Goal: Task Accomplishment & Management: Complete application form

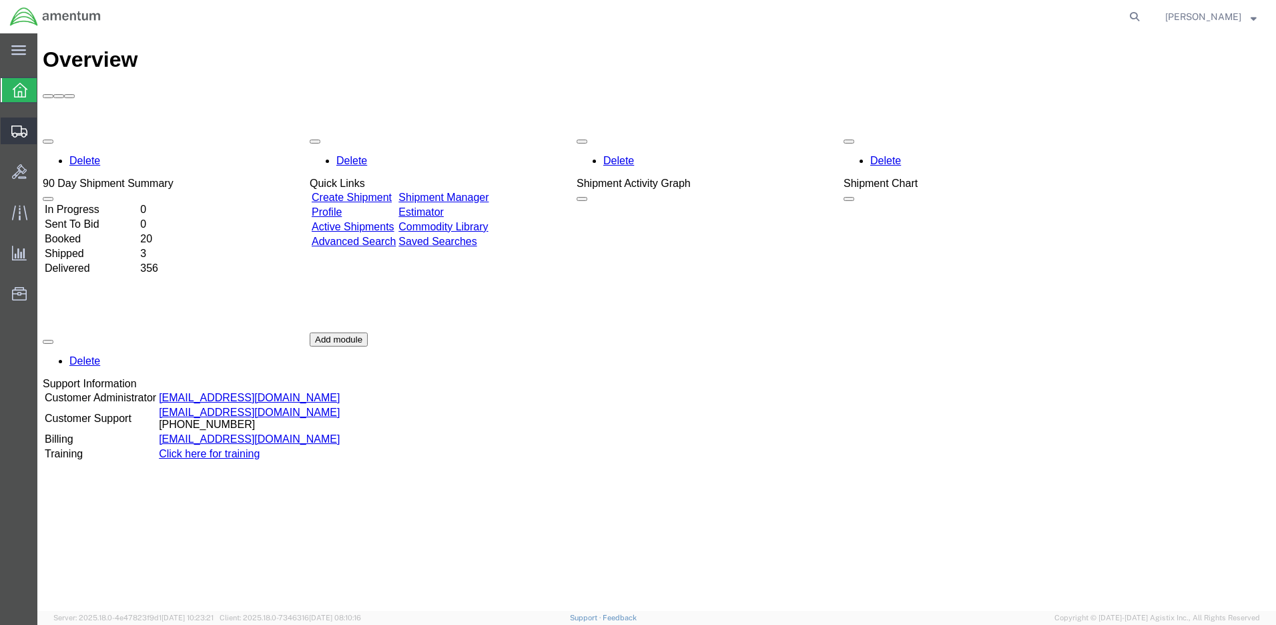
click at [0, 0] on span "Create Shipment" at bounding box center [0, 0] width 0 height 0
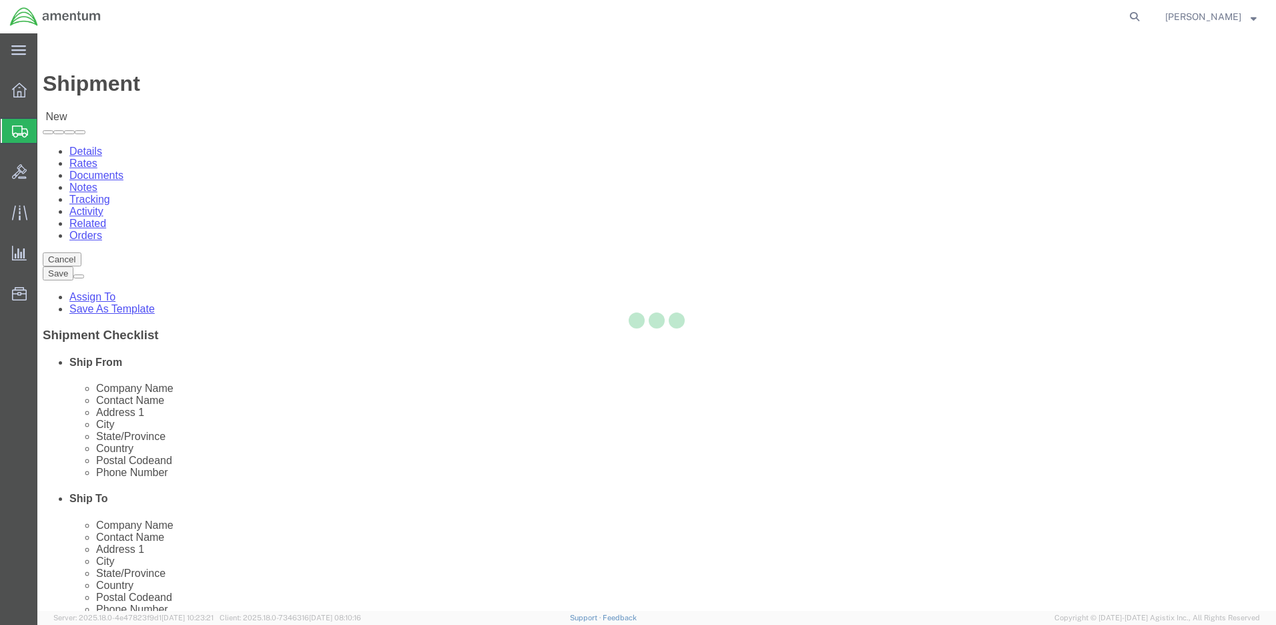
select select
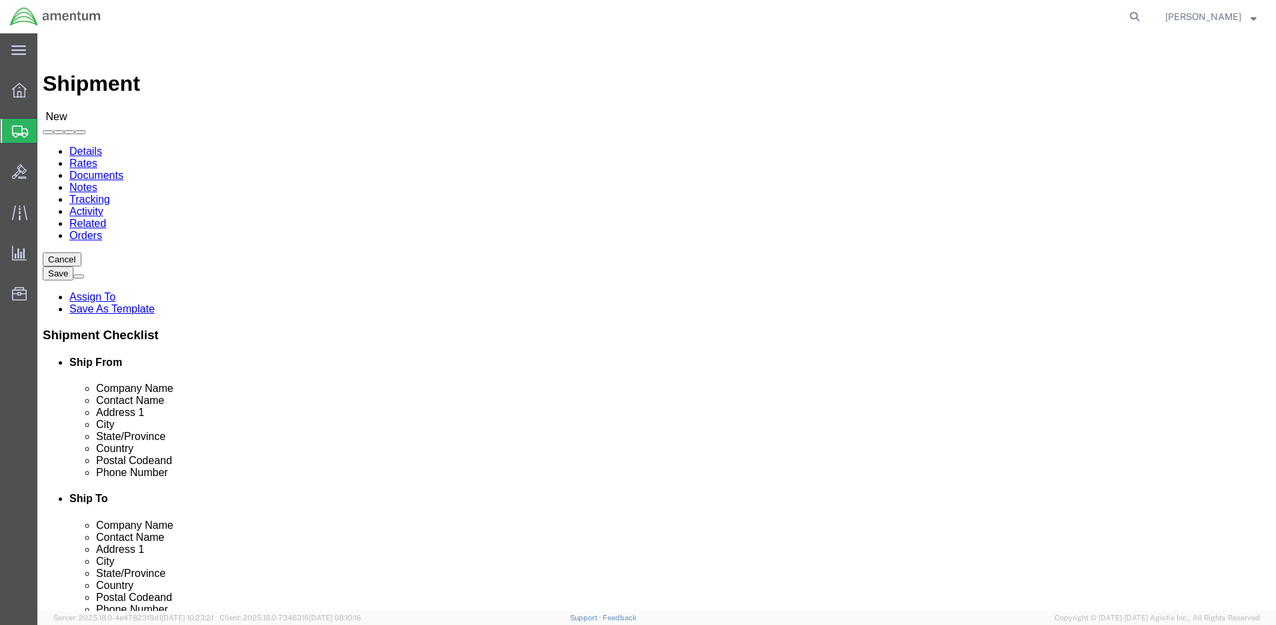
click input "text"
type input "[PERSON_NAME]"
click p "- Amentum - ([PERSON_NAME]***) BLDG [STREET_ADDRESS][PERSON_NAME] Defrenn Army …"
select select "[GEOGRAPHIC_DATA]"
type input "[PERSON_NAME]***"
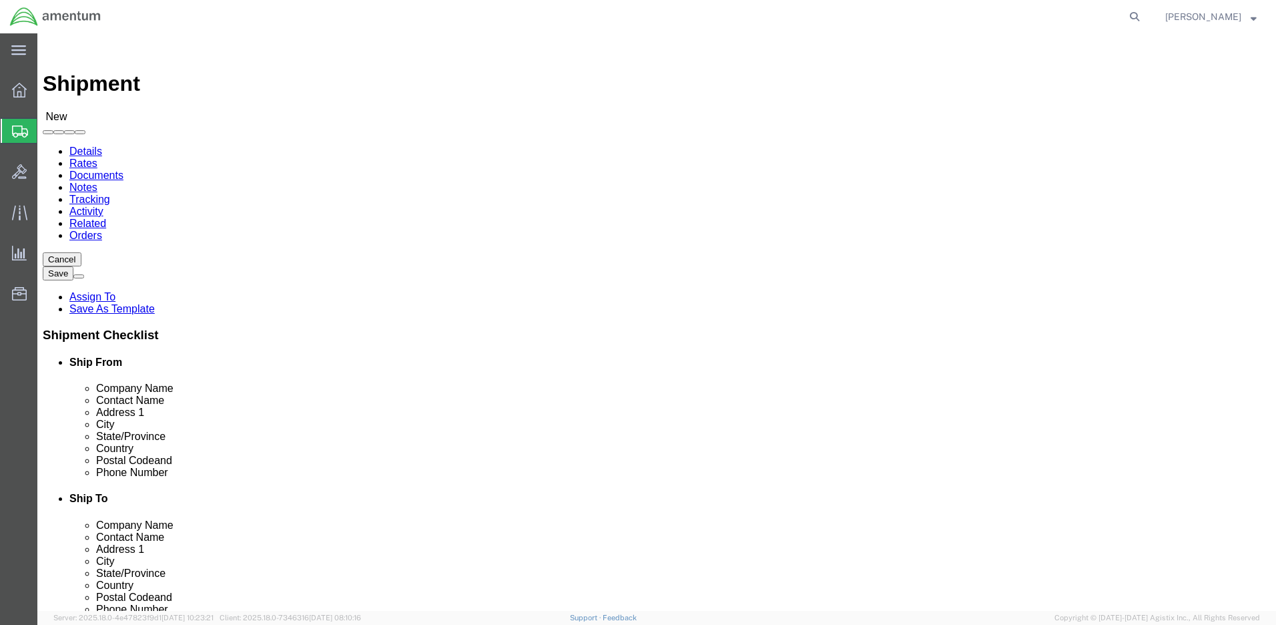
click input "text"
drag, startPoint x: 723, startPoint y: 274, endPoint x: 661, endPoint y: 276, distance: 62.8
click div "Redstone Red"
type input "Oil"
click p "- FRCSE/JAX COMMANDING OFFICER - ([PERSON_NAME] OR [PERSON_NAME]) HANGAR 101W, …"
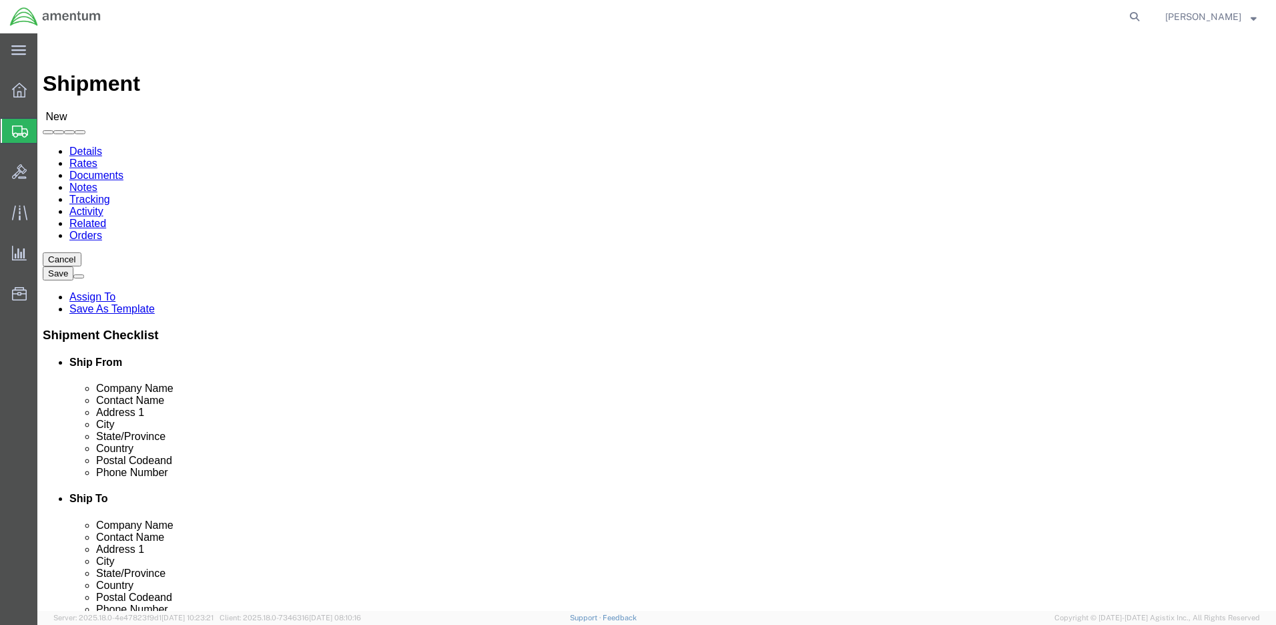
select select "FL"
type input "[PERSON_NAME] OR [PERSON_NAME]"
drag, startPoint x: 842, startPoint y: 248, endPoint x: 594, endPoint y: 226, distance: 249.2
click div "Location My Profile Location [PHONE_NUMBER] [PHONE_NUMBER] [PHONE_NUMBER] [PHON…"
type input "FRCSE/[PERSON_NAME] COMMANDING OFFICER"
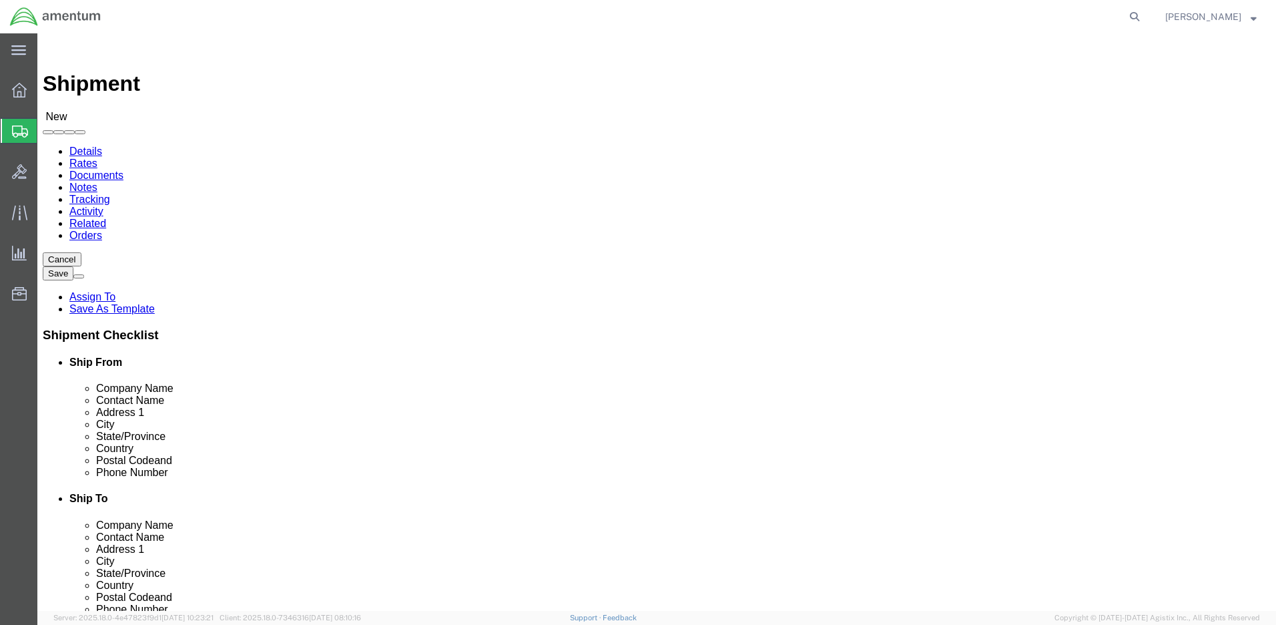
click div "Location My Profile Location [PHONE_NUMBER] [PHONE_NUMBER] [PHONE_NUMBER] [PHON…"
drag, startPoint x: 851, startPoint y: 280, endPoint x: 631, endPoint y: 265, distance: 220.7
click div "Location My Profile Location [PHONE_NUMBER] [PHONE_NUMBER] [PHONE_NUMBER] [PHON…"
drag, startPoint x: 704, startPoint y: 352, endPoint x: 631, endPoint y: 350, distance: 72.8
click div "Address 1"
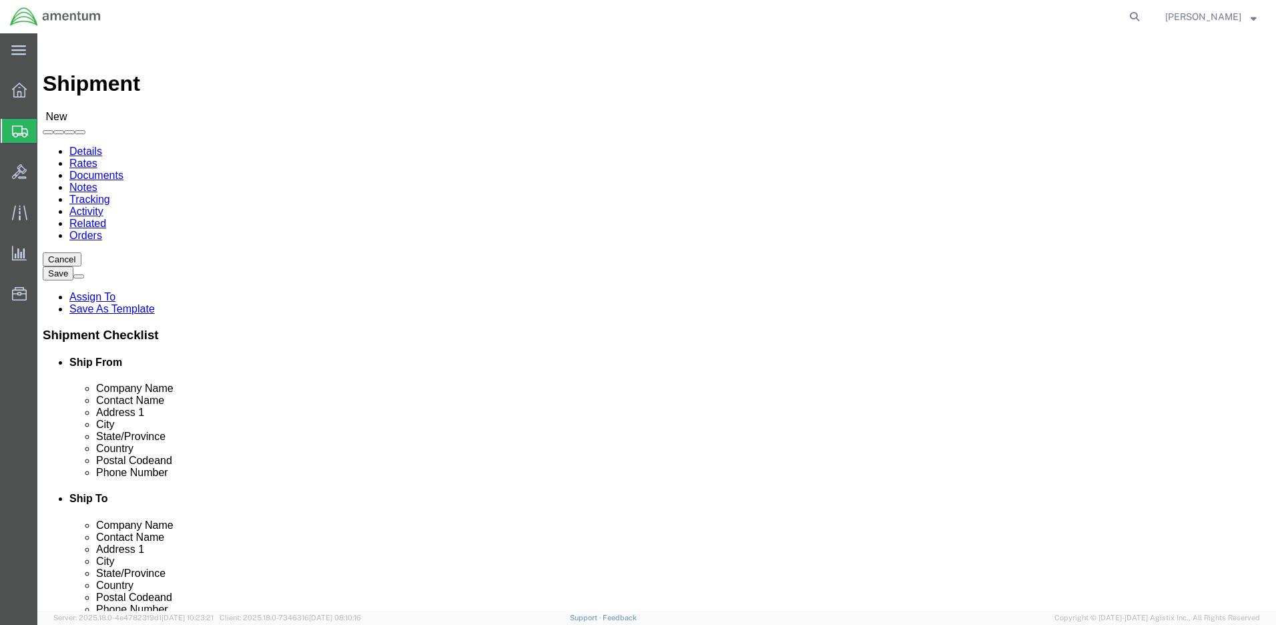
type input "HANGAR 101W"
drag, startPoint x: 824, startPoint y: 382, endPoint x: 601, endPoint y: 351, distance: 225.0
click div "Location My Profile Location [PHONE_NUMBER] [PHONE_NUMBER] [PHONE_NUMBER] [PHON…"
type input "NAS [GEOGRAPHIC_DATA], [US_STATE]"
drag, startPoint x: 763, startPoint y: 404, endPoint x: 593, endPoint y: 381, distance: 171.0
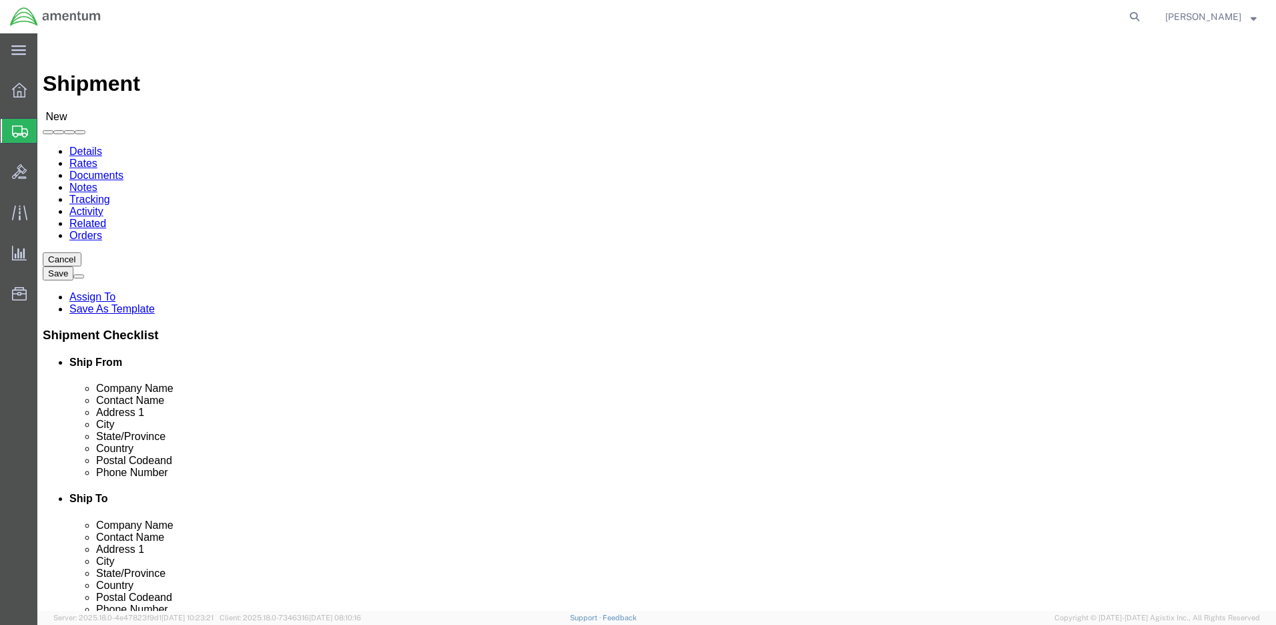
click div "Location My Profile Location [PHONE_NUMBER] [PHONE_NUMBER] [PHONE_NUMBER] [PHON…"
type input "[GEOGRAPHIC_DATA]"
click input "text"
paste input "Redstone AOAP Lab"
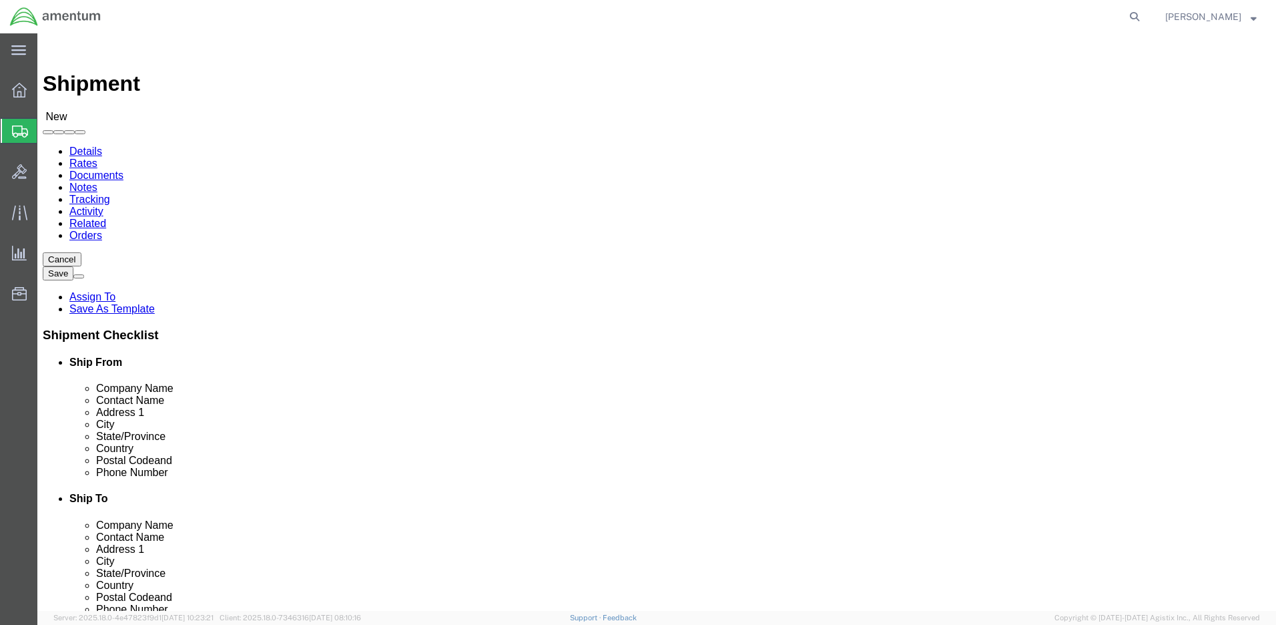
type input "Redstone AOAP Lab"
click p "- Redstone AOAP Lab - ([PERSON_NAME]) BLDG [STREET_ADDRESS]"
select select "AL"
type input "Redstone AOAP Lab"
drag, startPoint x: 756, startPoint y: 508, endPoint x: 684, endPoint y: 512, distance: 72.2
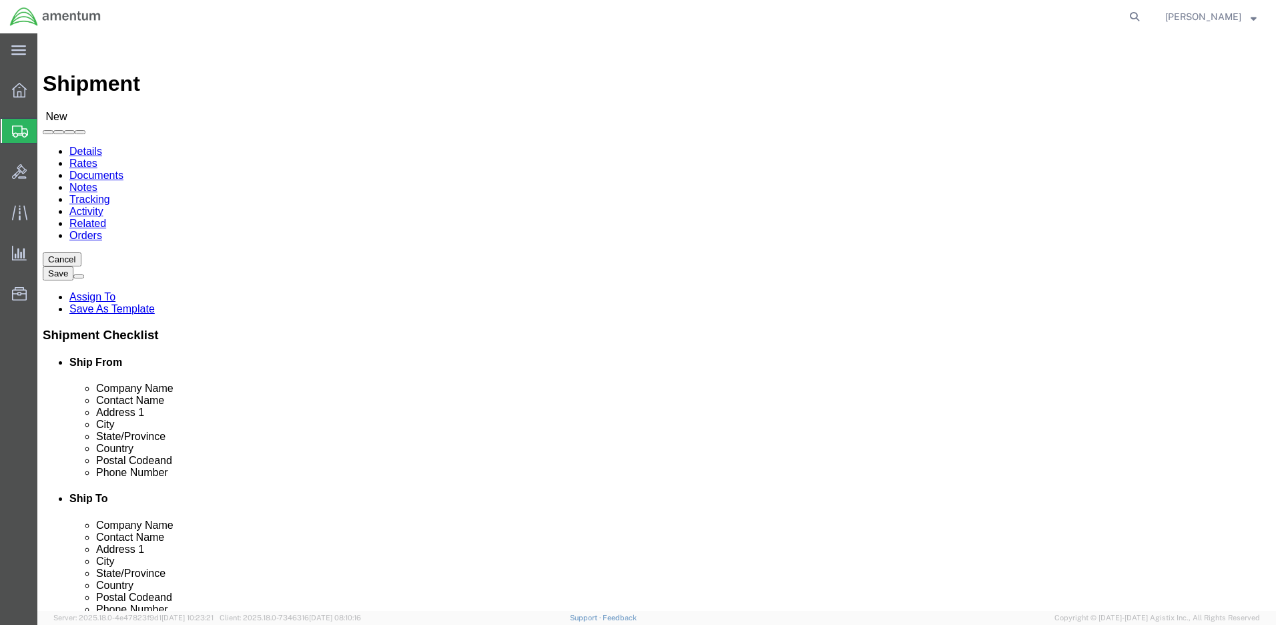
click input "text"
paste input "[PHONE_NUMBER]"
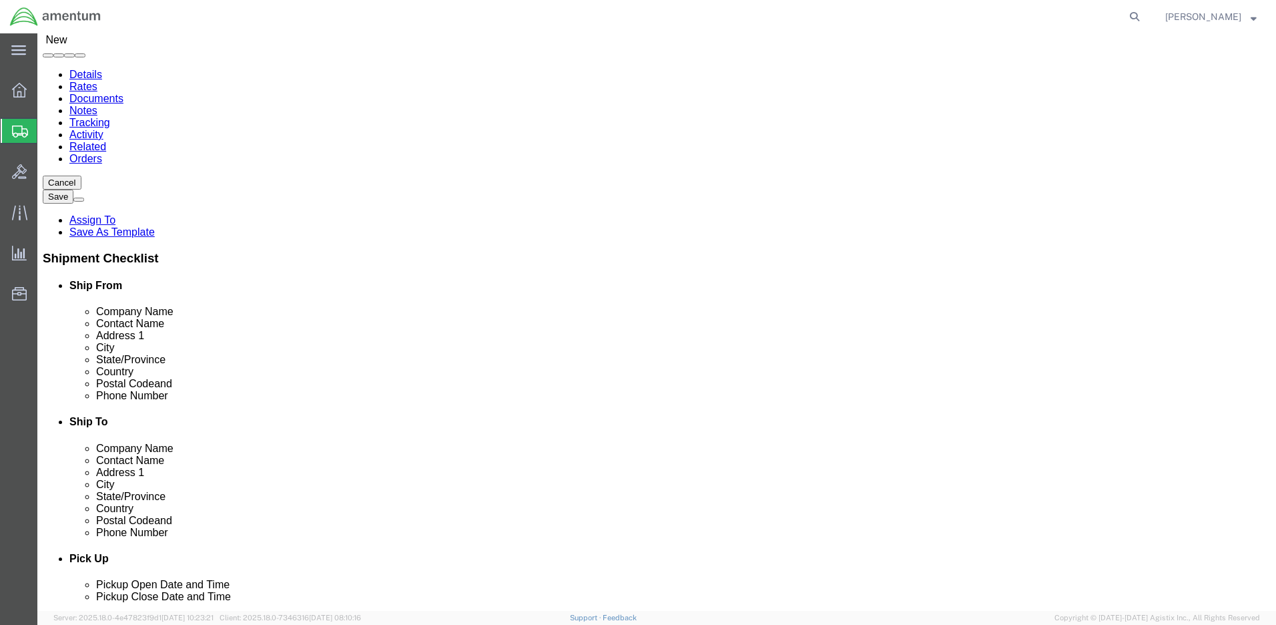
scroll to position [267, 0]
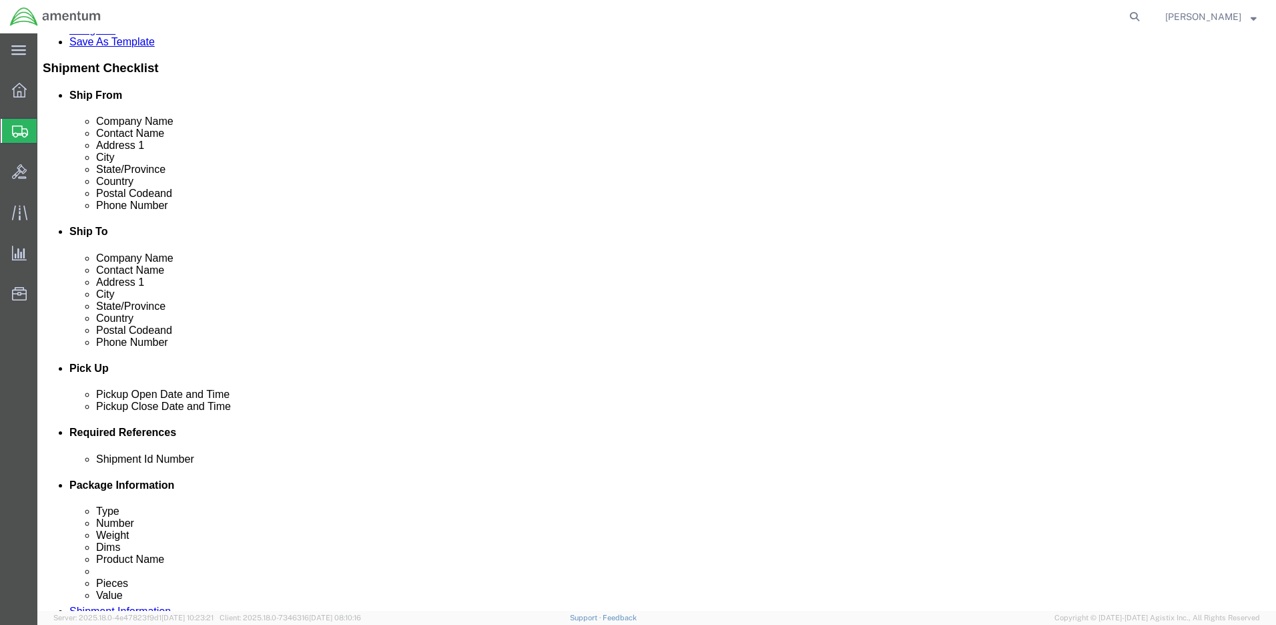
type input "[PHONE_NUMBER]"
click input "text"
paste input "4999.R.2521.BL.BH.01.CAVA.00"
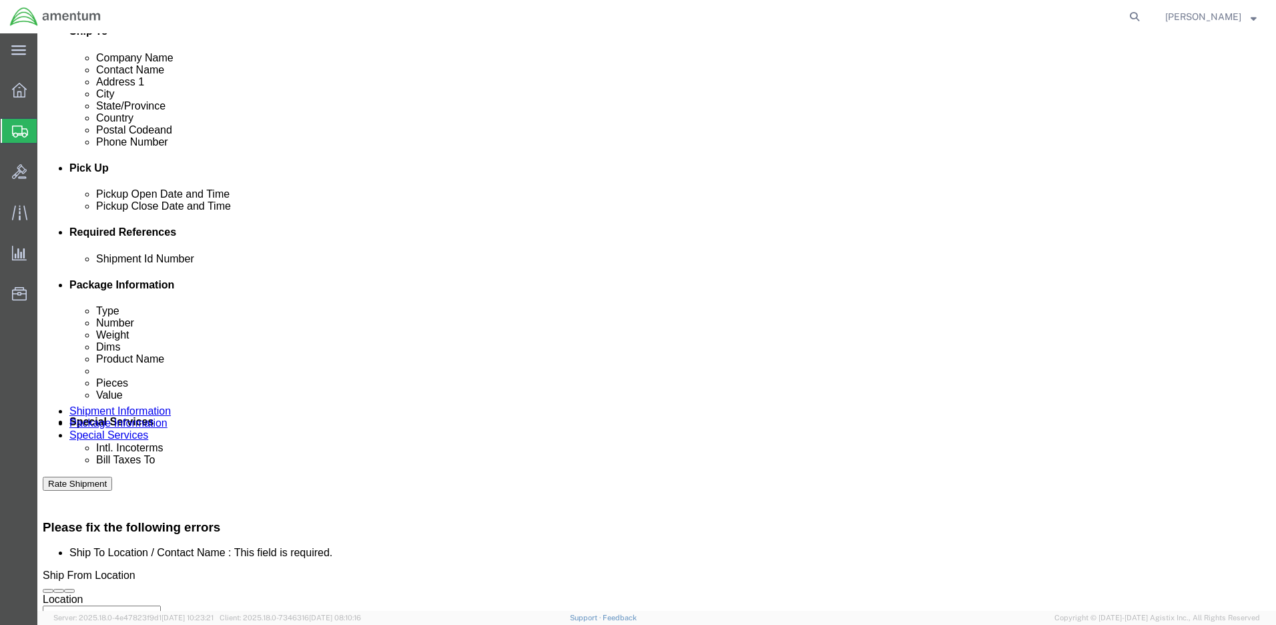
type input "4999.R.2521.BL.BH.01.CAVA.00"
click button "Continue"
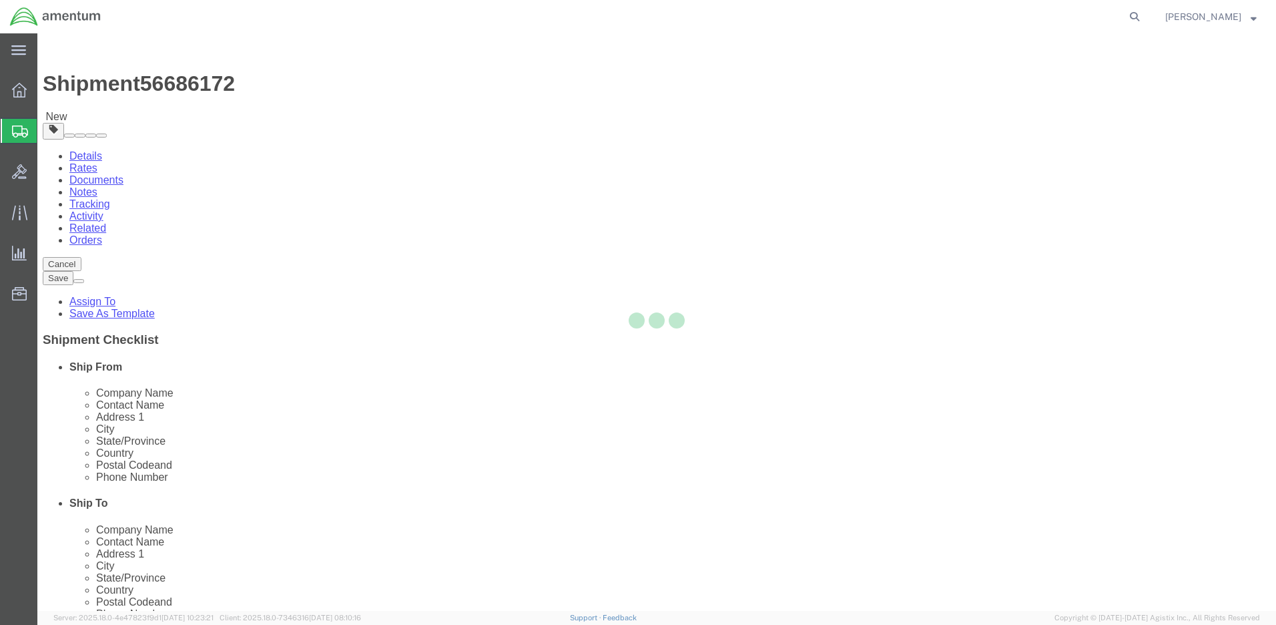
select select "CBOX"
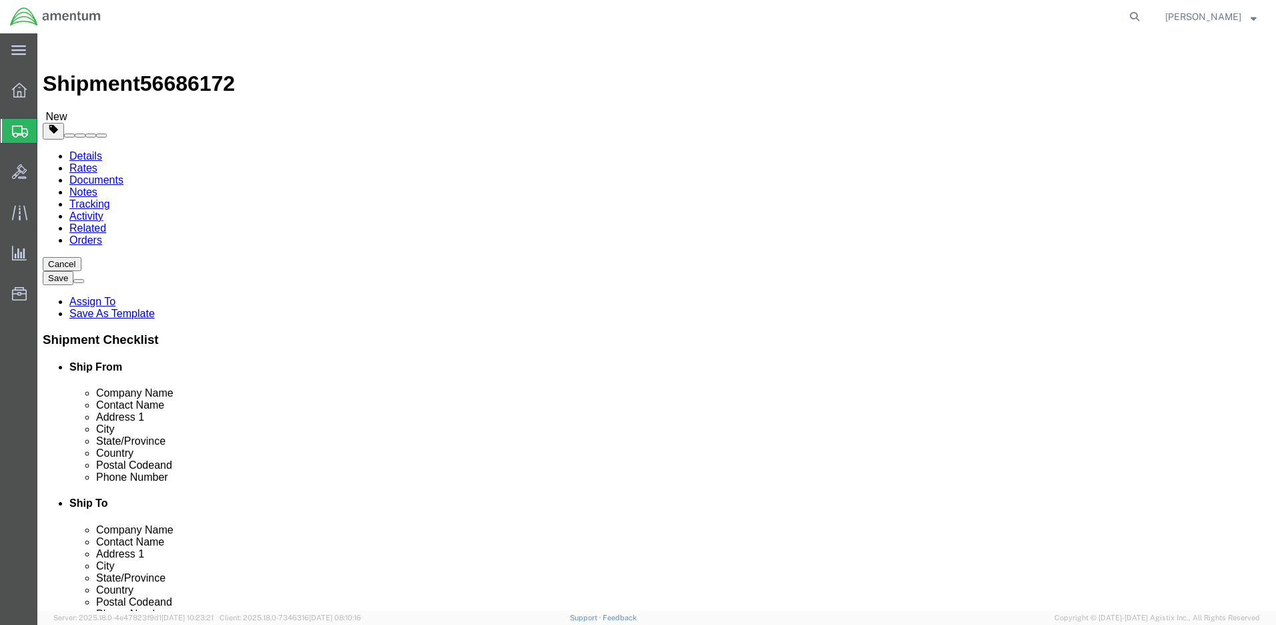
click input "Length : This field is required."
type input "8"
type input "1.0"
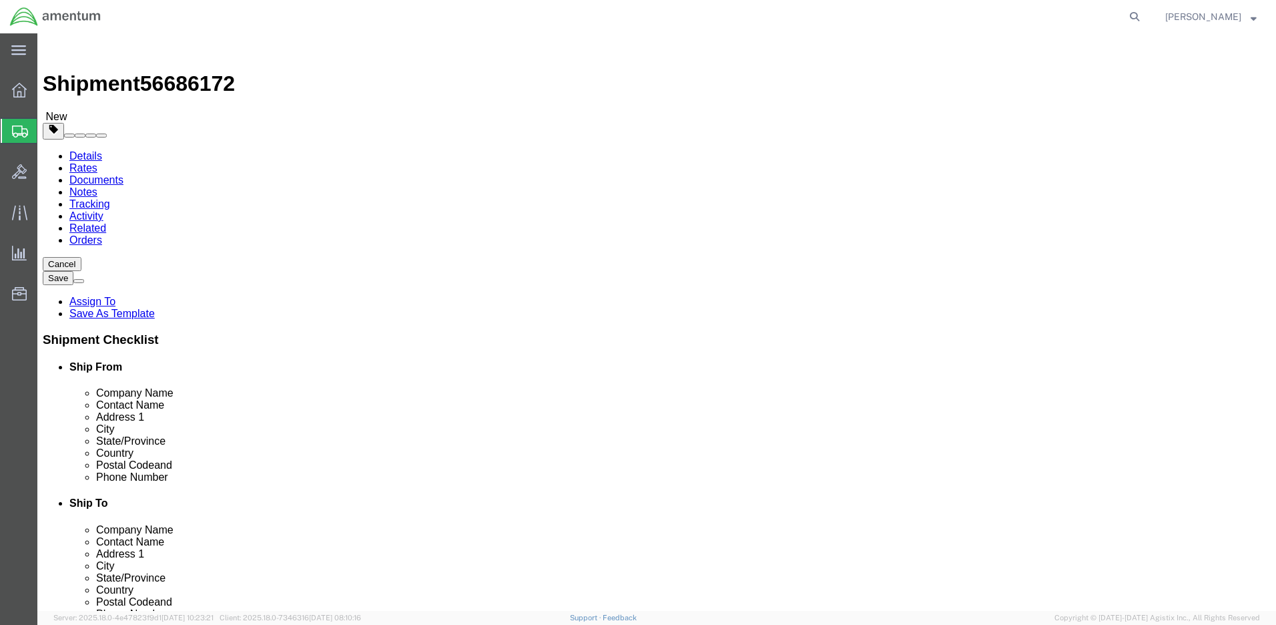
click link "Add Content"
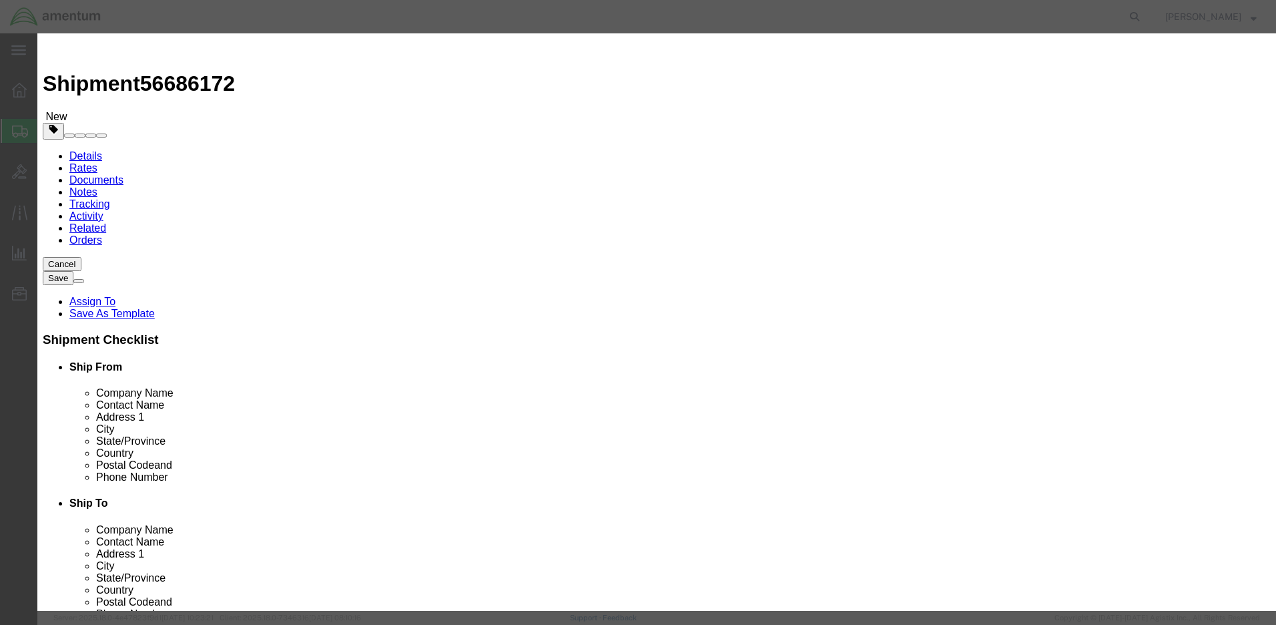
click input "text"
type input "Oil Sample"
type input "1"
click input "text"
type input "1.00"
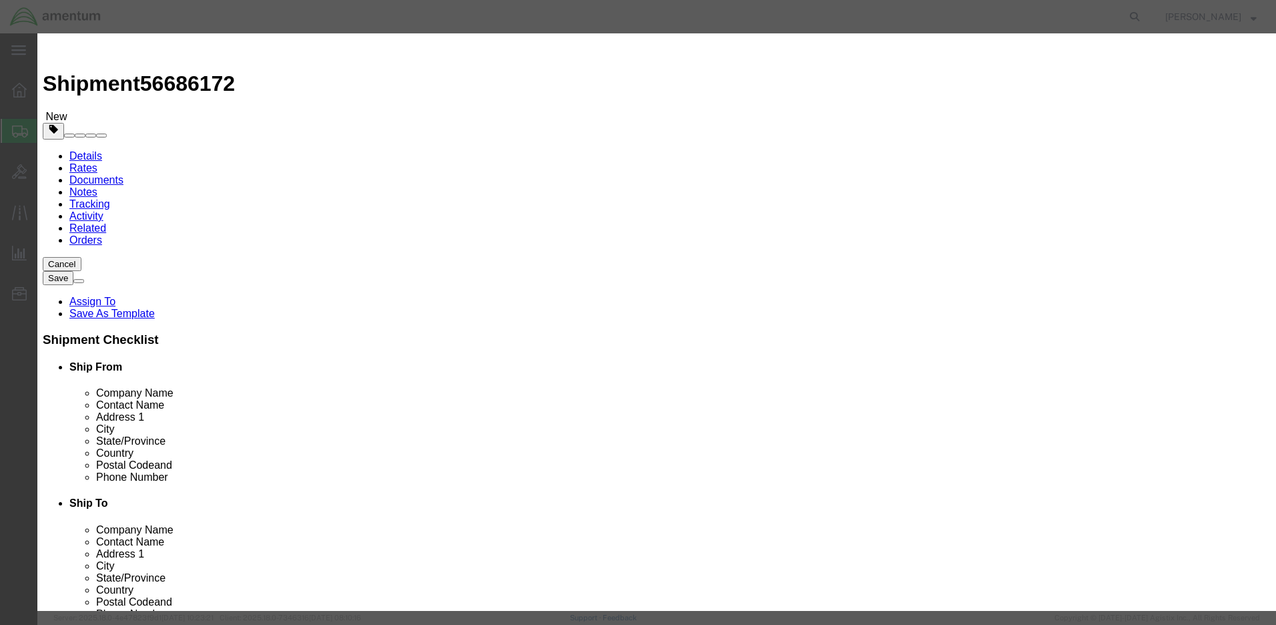
select select "50"
drag, startPoint x: 448, startPoint y: 100, endPoint x: 390, endPoint y: 97, distance: 58.1
click input "Oil Sample"
click textarea
paste textarea "Oil Sample"
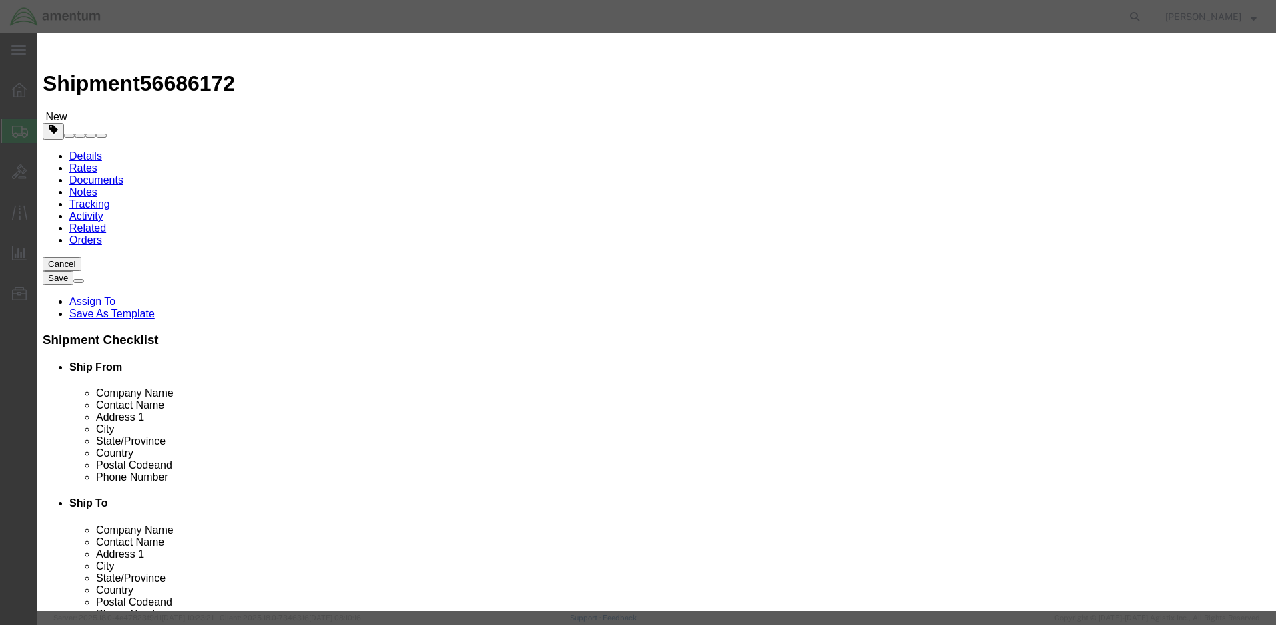
type textarea "Oil Sample"
select select "US"
click button "Save & Close"
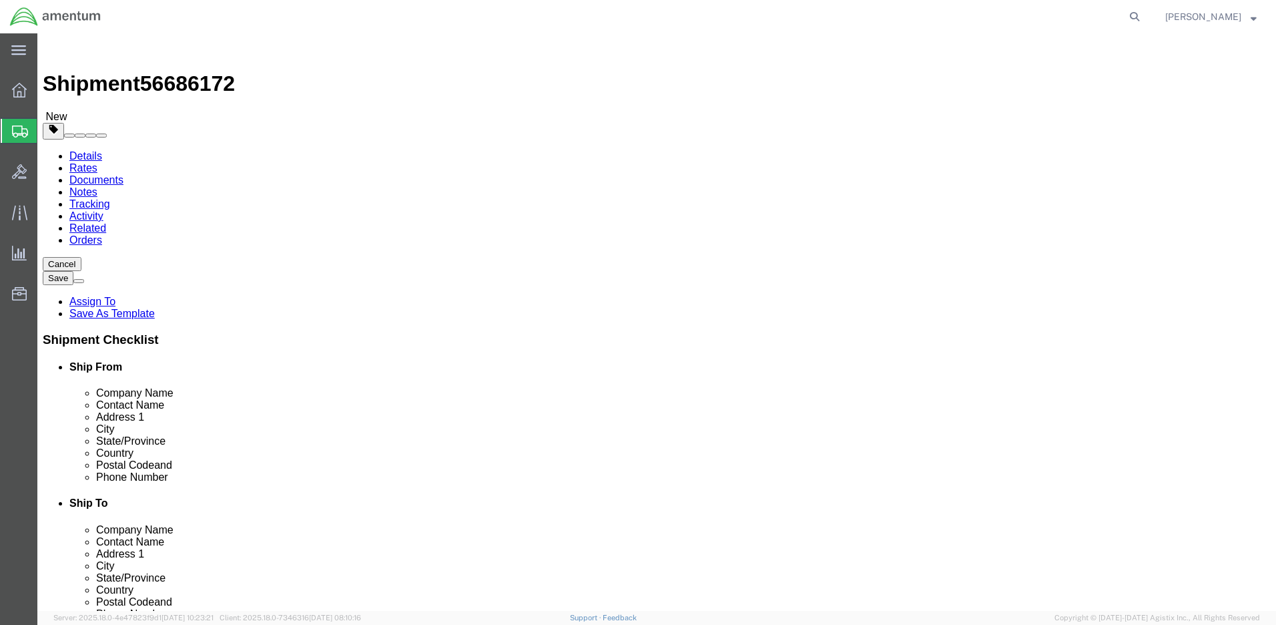
click button "Rate Shipment"
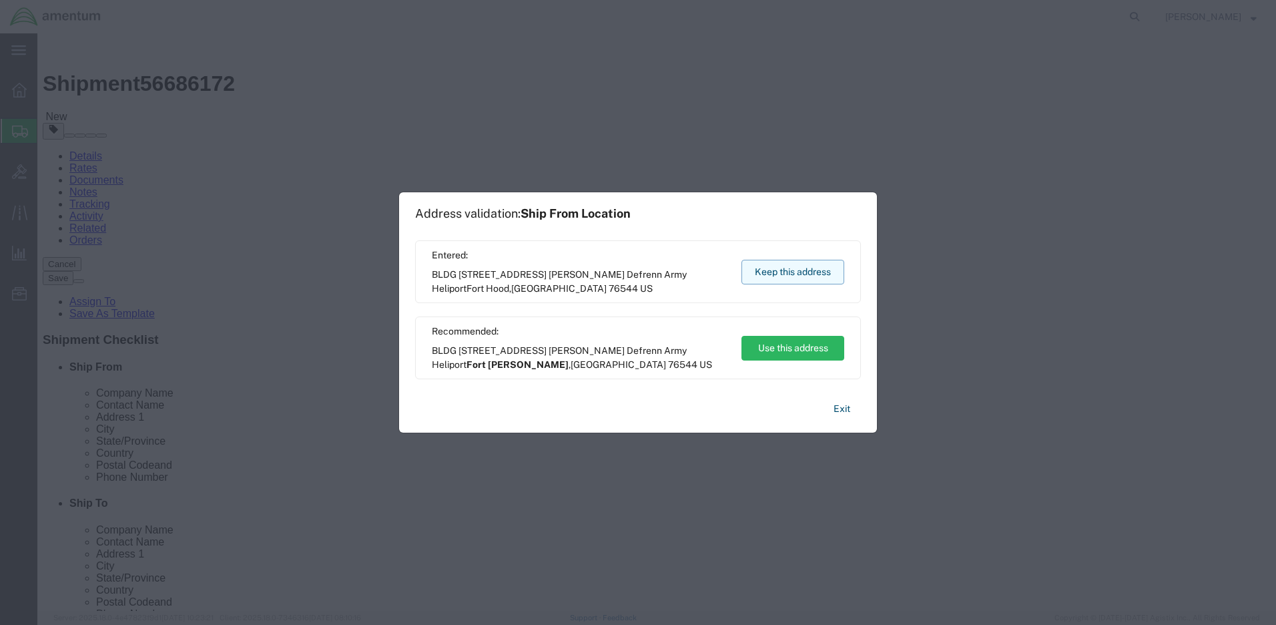
click at [778, 268] on button "Keep this address" at bounding box center [792, 272] width 103 height 25
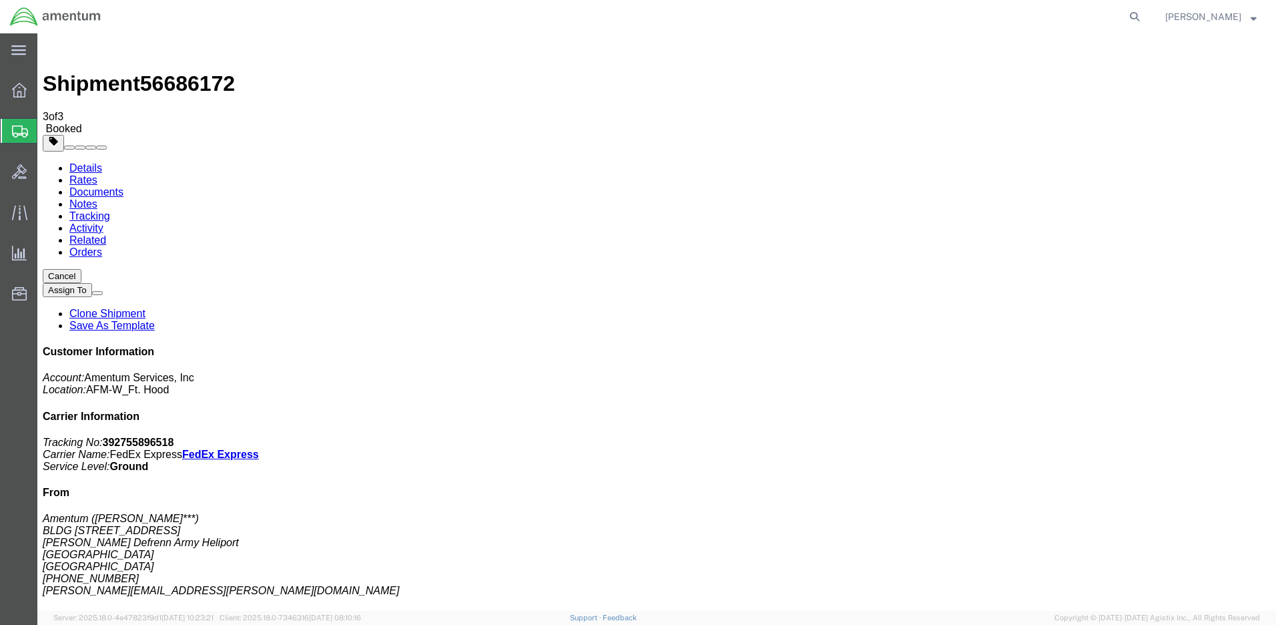
drag, startPoint x: 782, startPoint y: 406, endPoint x: 775, endPoint y: 406, distance: 6.7
